Goal: Information Seeking & Learning: Learn about a topic

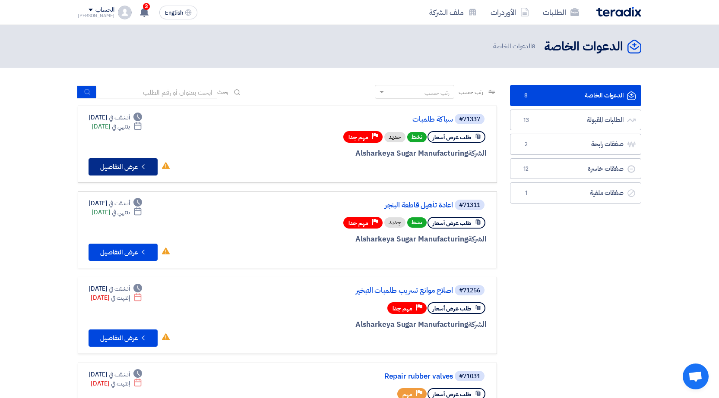
click at [118, 164] on button "Check details عرض التفاصيل" at bounding box center [122, 166] width 69 height 17
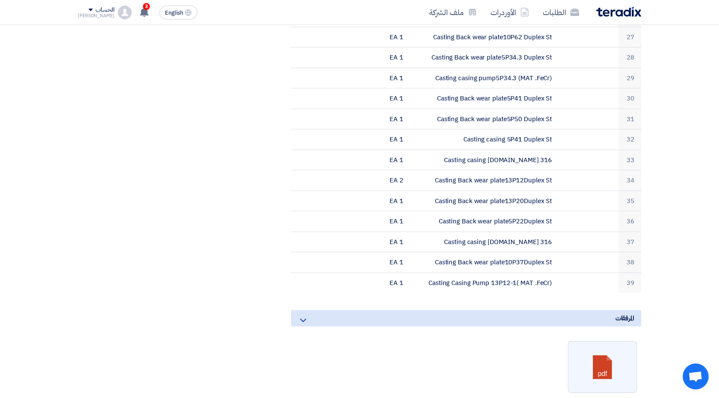
scroll to position [1079, 0]
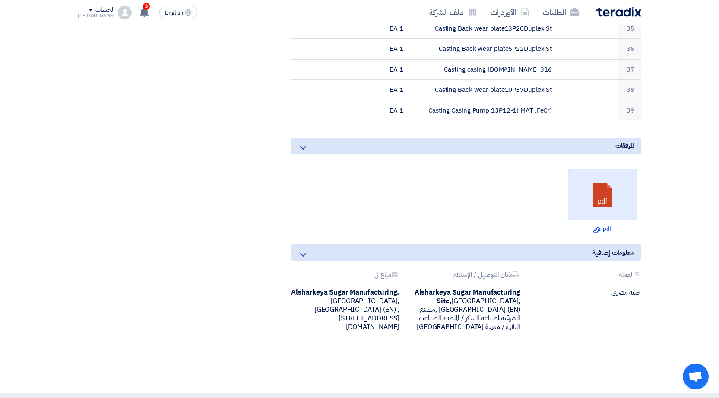
click at [597, 169] on link at bounding box center [602, 195] width 69 height 52
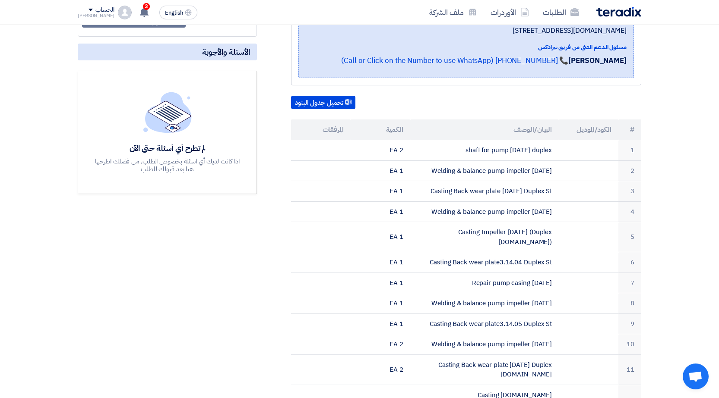
scroll to position [0, 0]
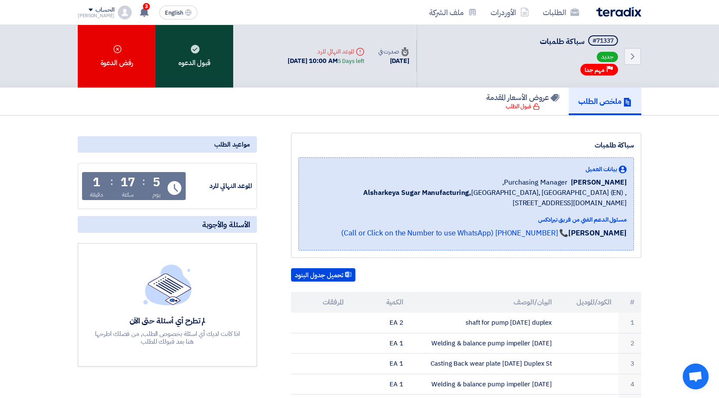
click at [214, 61] on div "قبول الدعوه" at bounding box center [194, 56] width 78 height 63
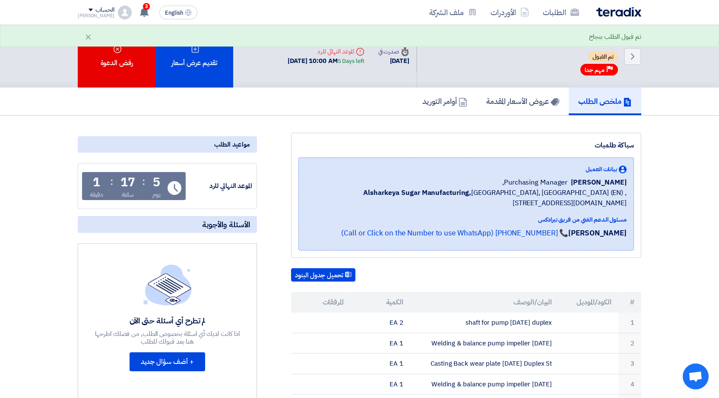
click at [529, 76] on div "Back #71337 سباكة طلمبات تم القبول Priority مهم جدا" at bounding box center [528, 56] width 224 height 63
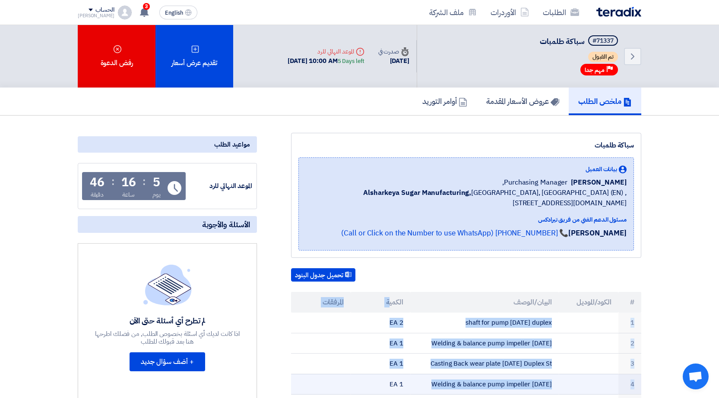
drag, startPoint x: 392, startPoint y: 309, endPoint x: 406, endPoint y: 376, distance: 69.2
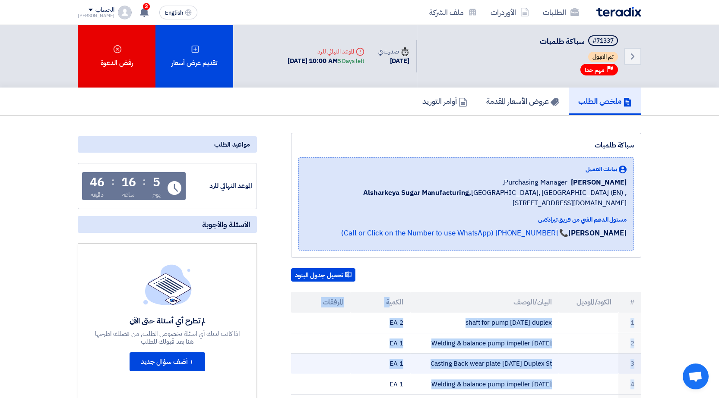
click at [373, 359] on td "1 EA" at bounding box center [380, 364] width 60 height 21
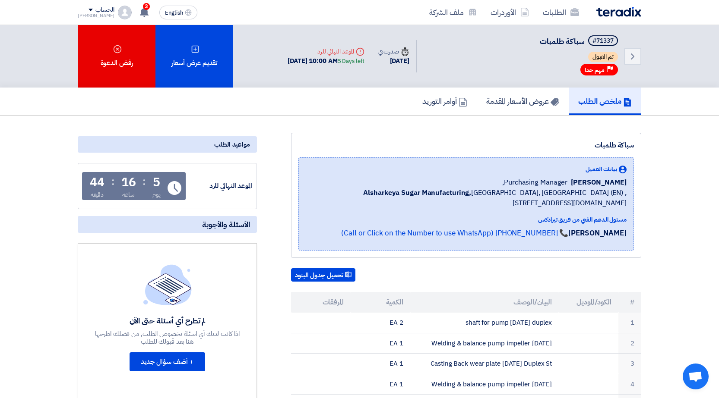
scroll to position [43, 0]
